Goal: Download file/media

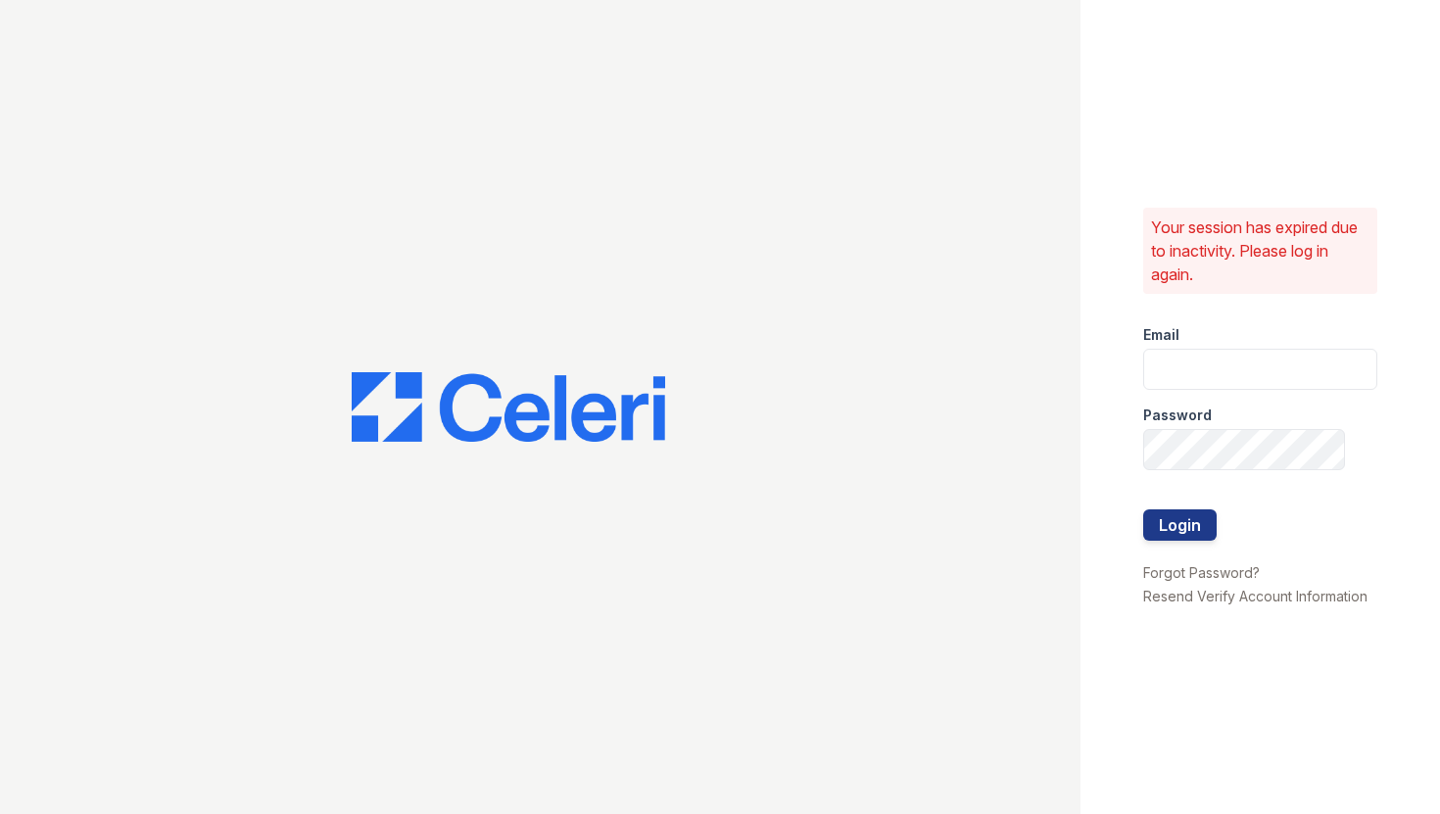
type input "astonpark@nmresidential.com"
click at [1180, 455] on div at bounding box center [1260, 551] width 235 height 20
click at [1183, 455] on button "Login" at bounding box center [1179, 524] width 73 height 31
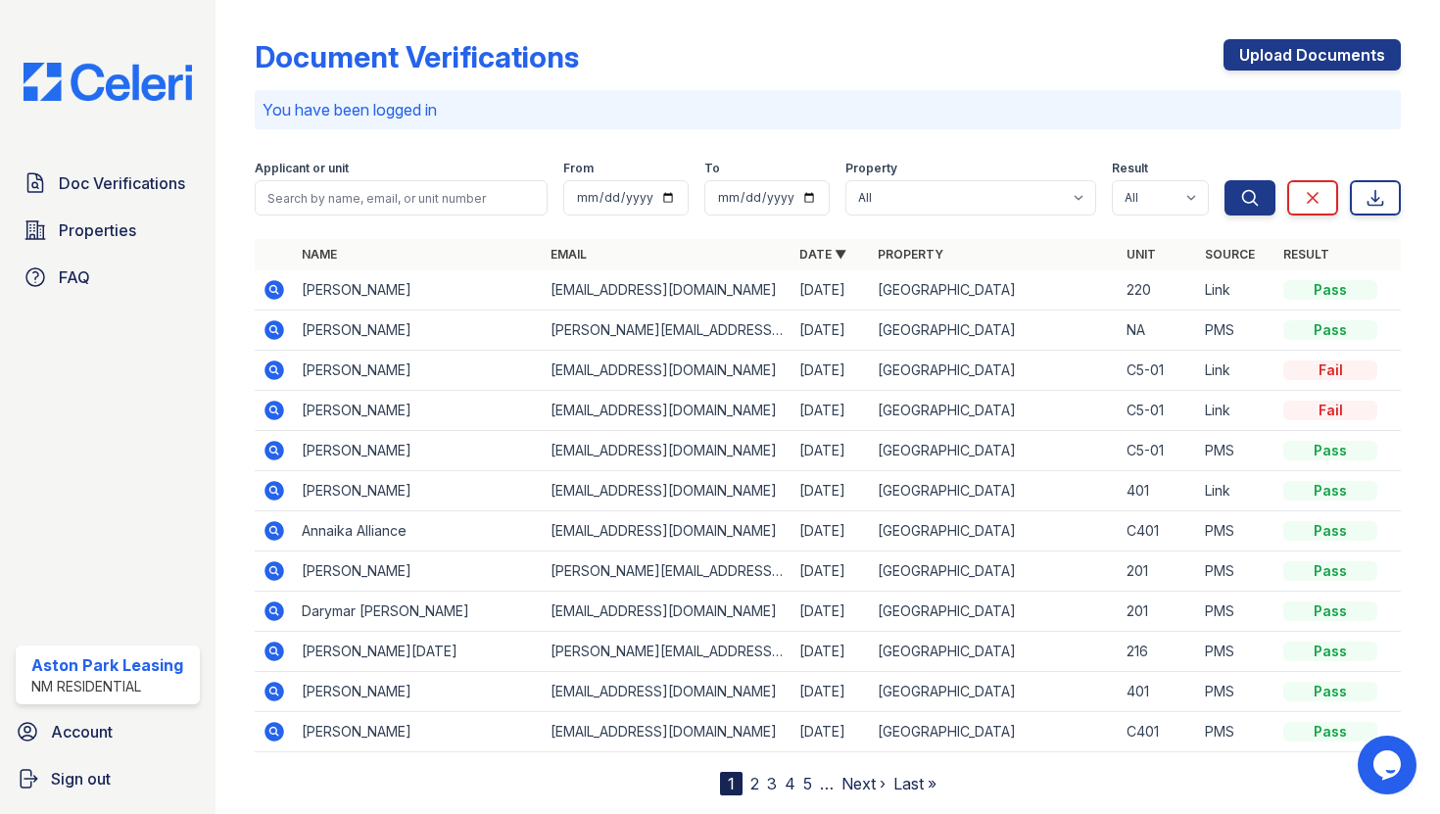
click at [274, 293] on icon at bounding box center [274, 290] width 20 height 20
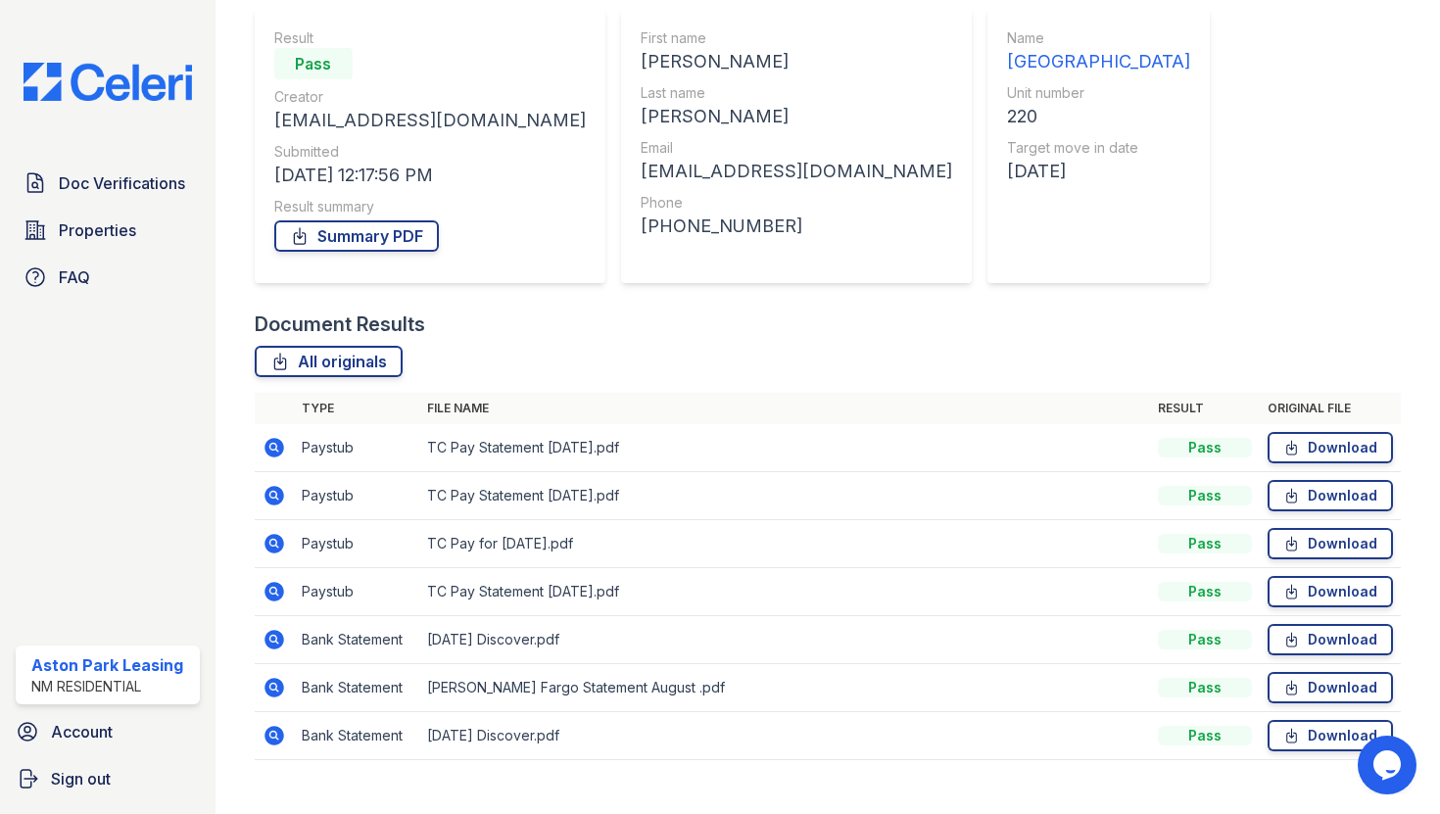
scroll to position [204, 0]
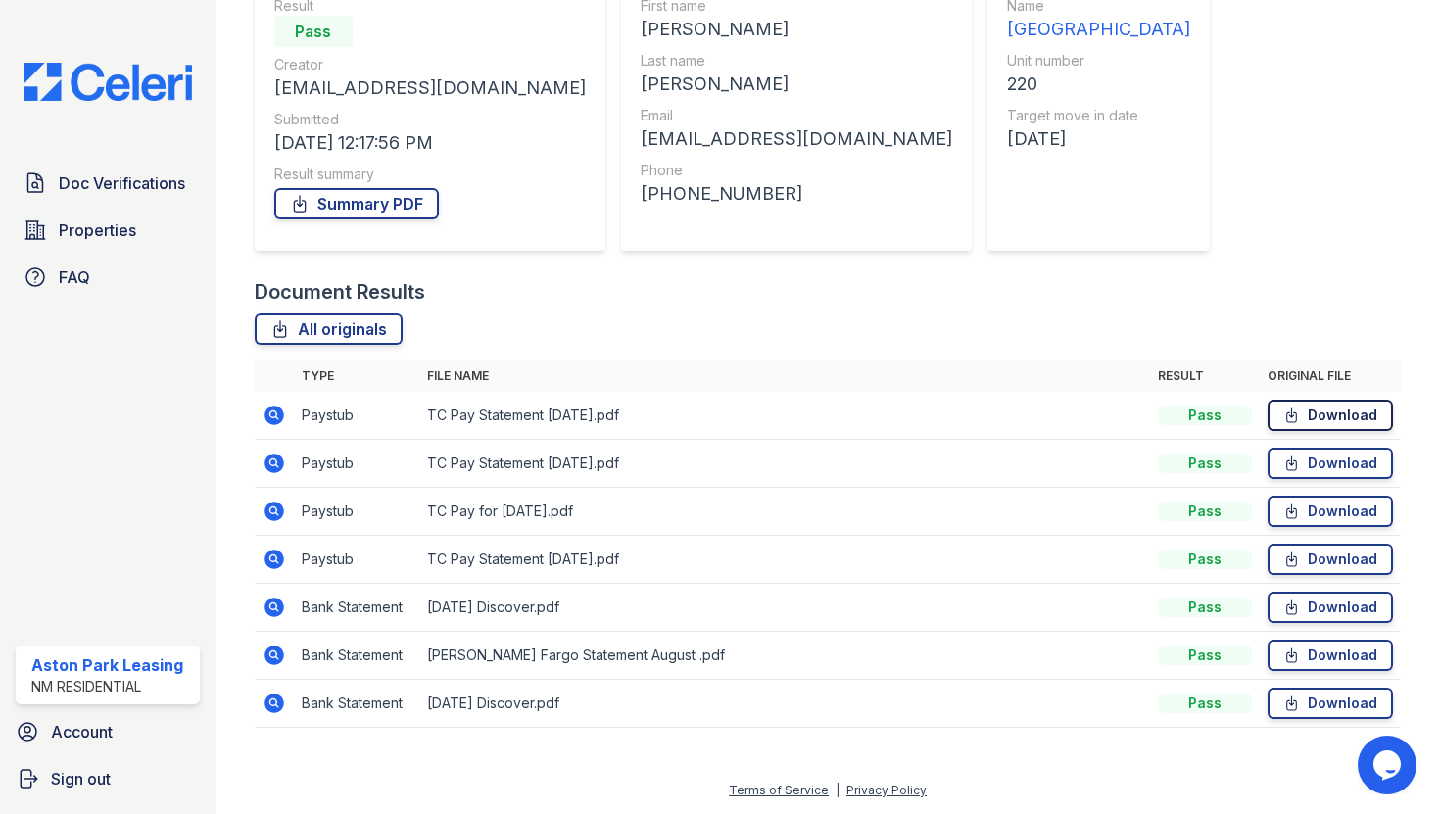
click at [1314, 423] on link "Download" at bounding box center [1329, 415] width 125 height 31
click at [1307, 460] on link "Download" at bounding box center [1329, 463] width 125 height 31
click at [1322, 567] on link "Download" at bounding box center [1329, 559] width 125 height 31
click at [1290, 648] on icon at bounding box center [1291, 655] width 17 height 20
